Goal: Task Accomplishment & Management: Manage account settings

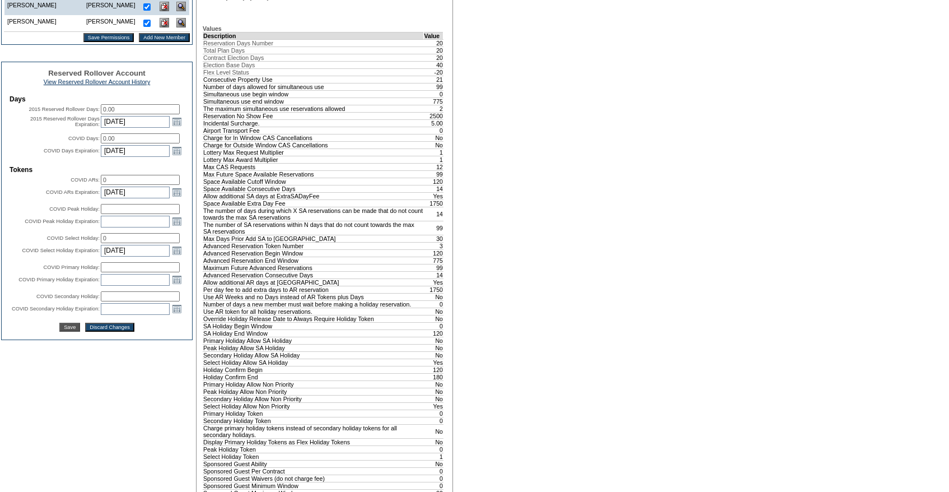
click at [499, 224] on div "A B C D E F G H I J K L M N O P Q R S T U V W X Y Z ER Accounts Edit Membership…" at bounding box center [474, 258] width 949 height 1248
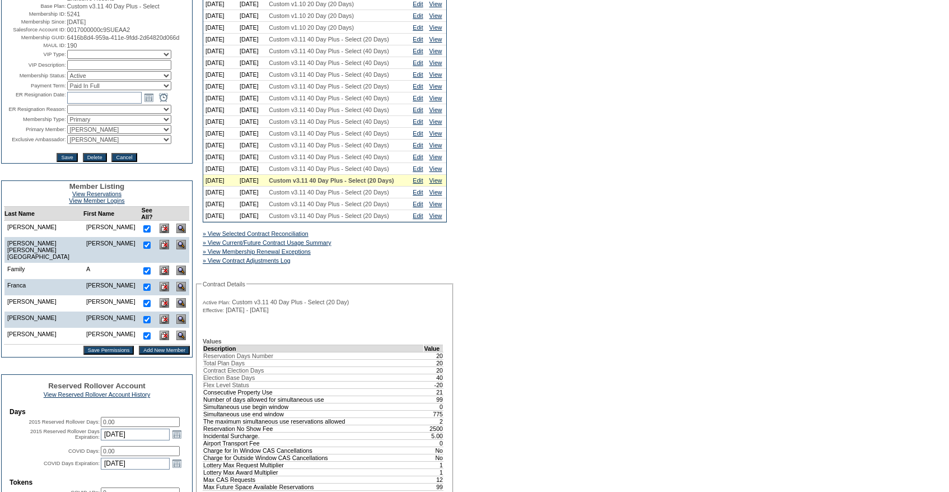
scroll to position [125, 0]
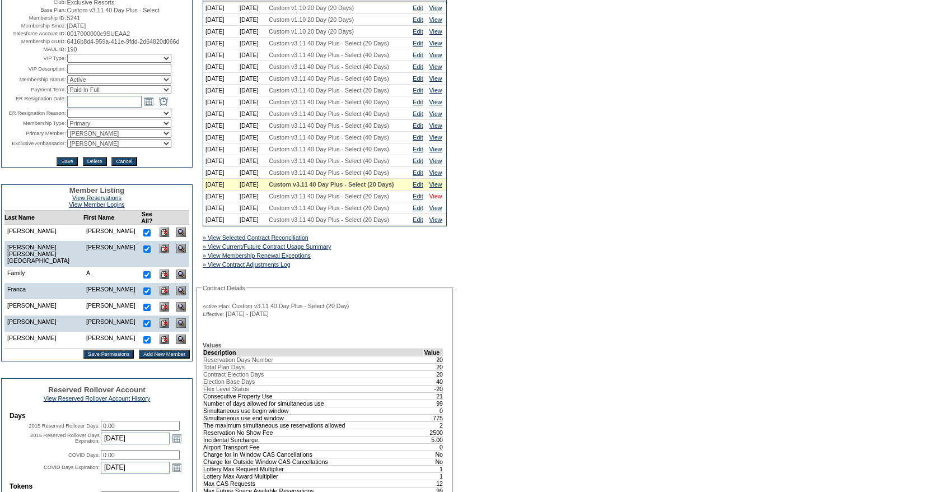
click at [439, 199] on link "View" at bounding box center [435, 196] width 13 height 7
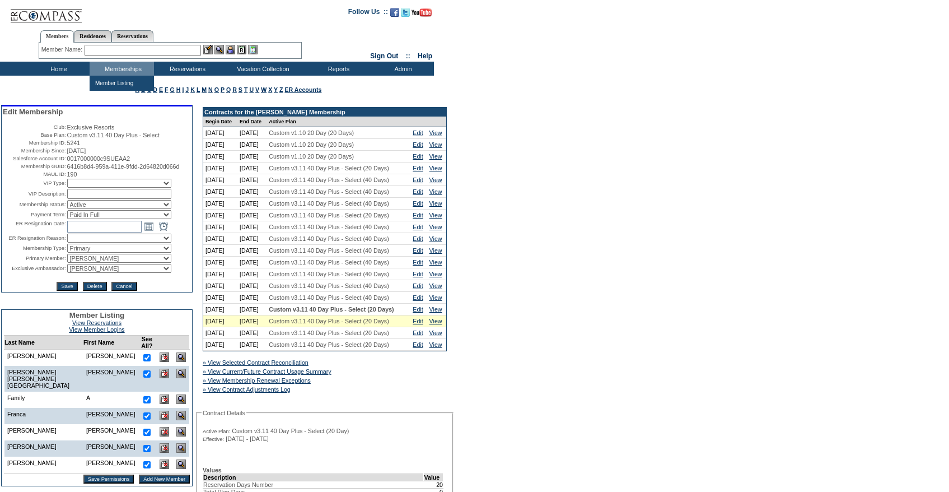
click at [121, 52] on input "text" at bounding box center [143, 50] width 116 height 11
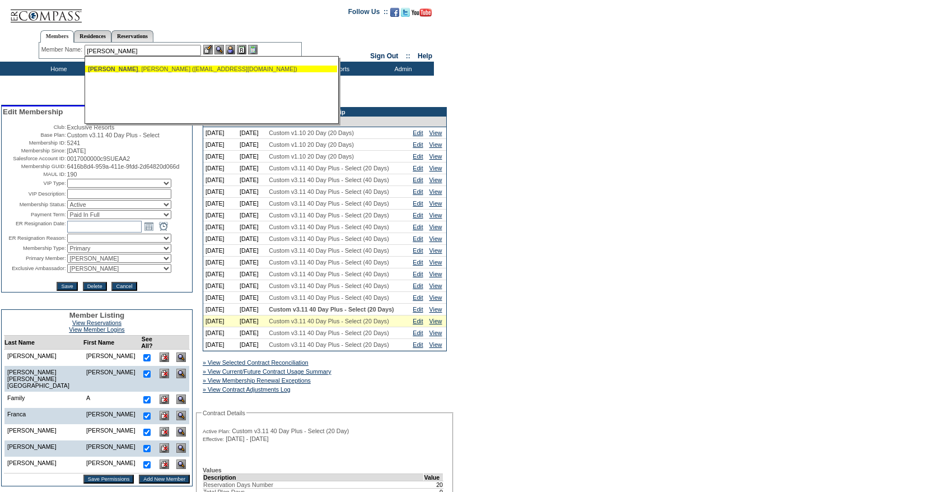
click at [108, 71] on span "Danforth" at bounding box center [113, 68] width 50 height 7
type input "Danforth, Chris (unknown@unknown.com)"
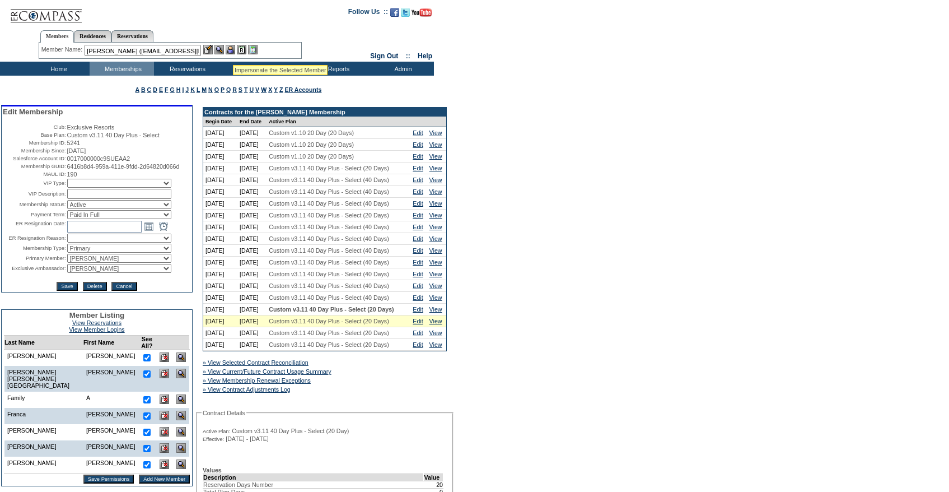
click at [233, 52] on img at bounding box center [231, 50] width 10 height 10
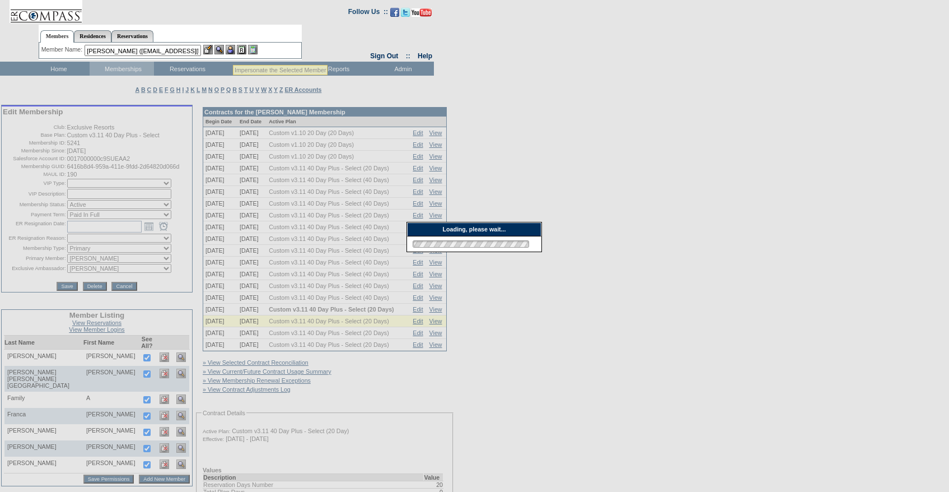
click at [210, 50] on img at bounding box center [208, 50] width 10 height 10
